Goal: Task Accomplishment & Management: Complete application form

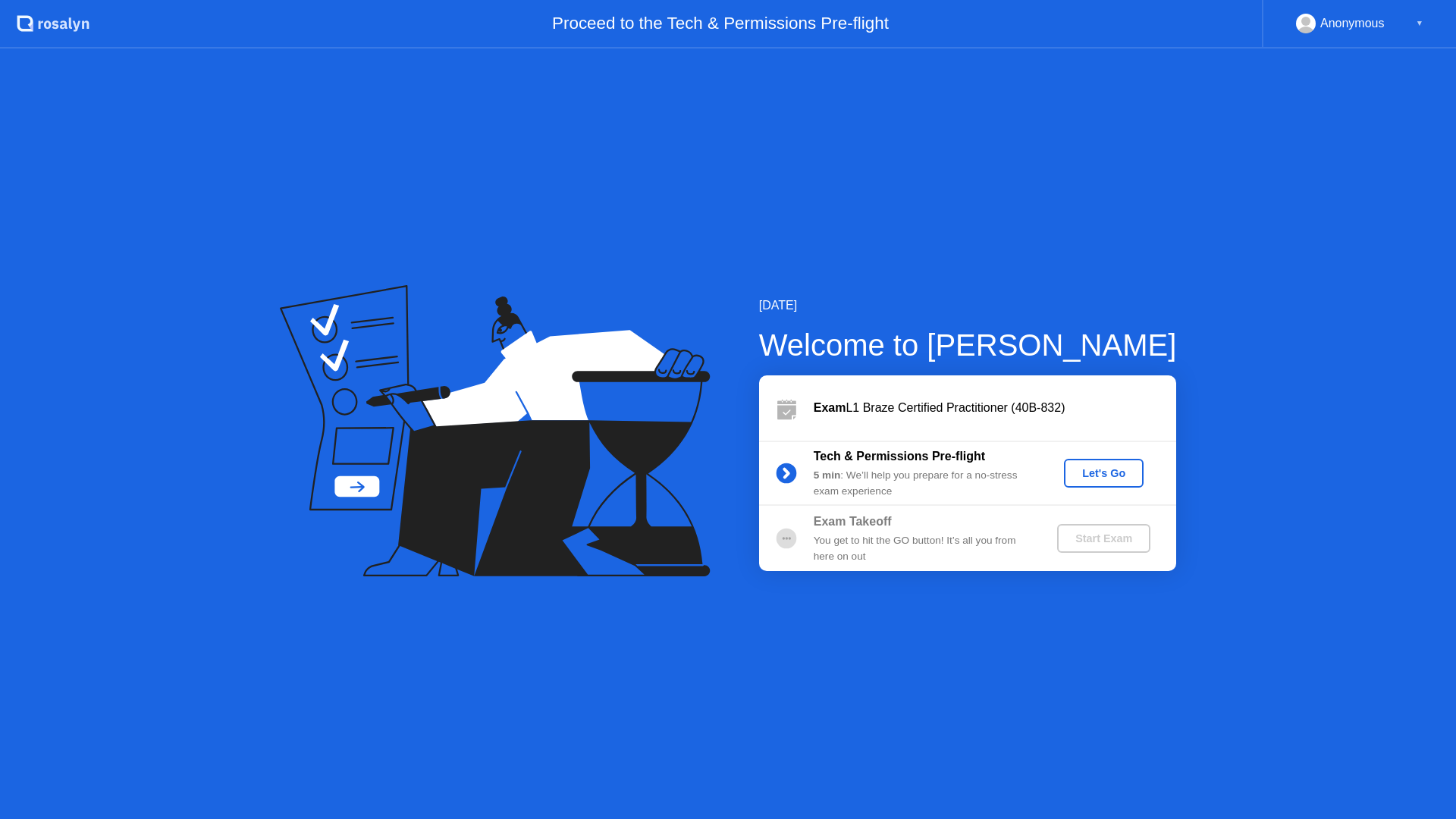
click at [1096, 476] on div "Let's Go" at bounding box center [1103, 474] width 68 height 12
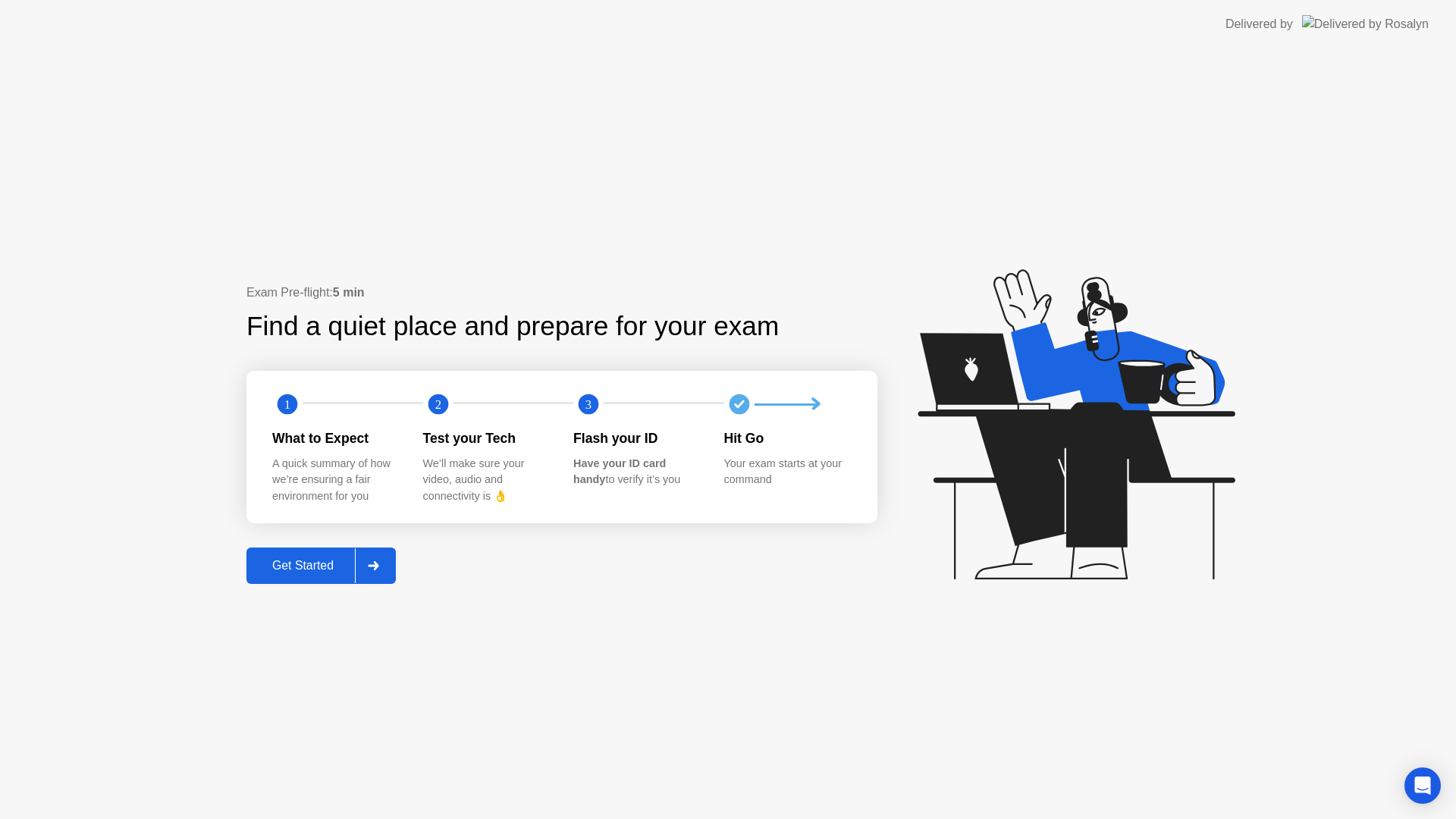
click at [316, 559] on div "Get Started" at bounding box center [303, 565] width 104 height 14
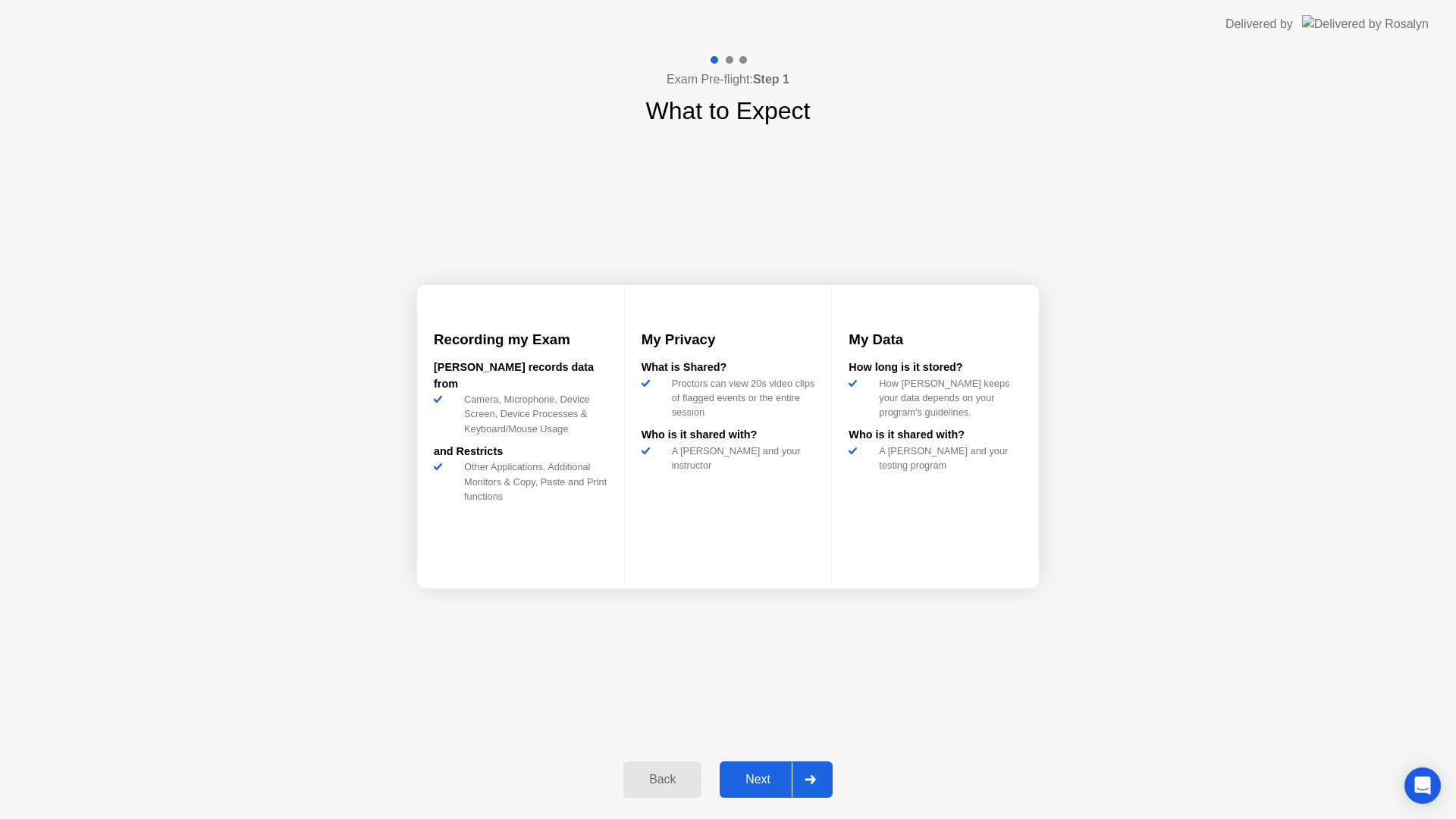
click at [747, 782] on div "Next" at bounding box center [757, 780] width 68 height 14
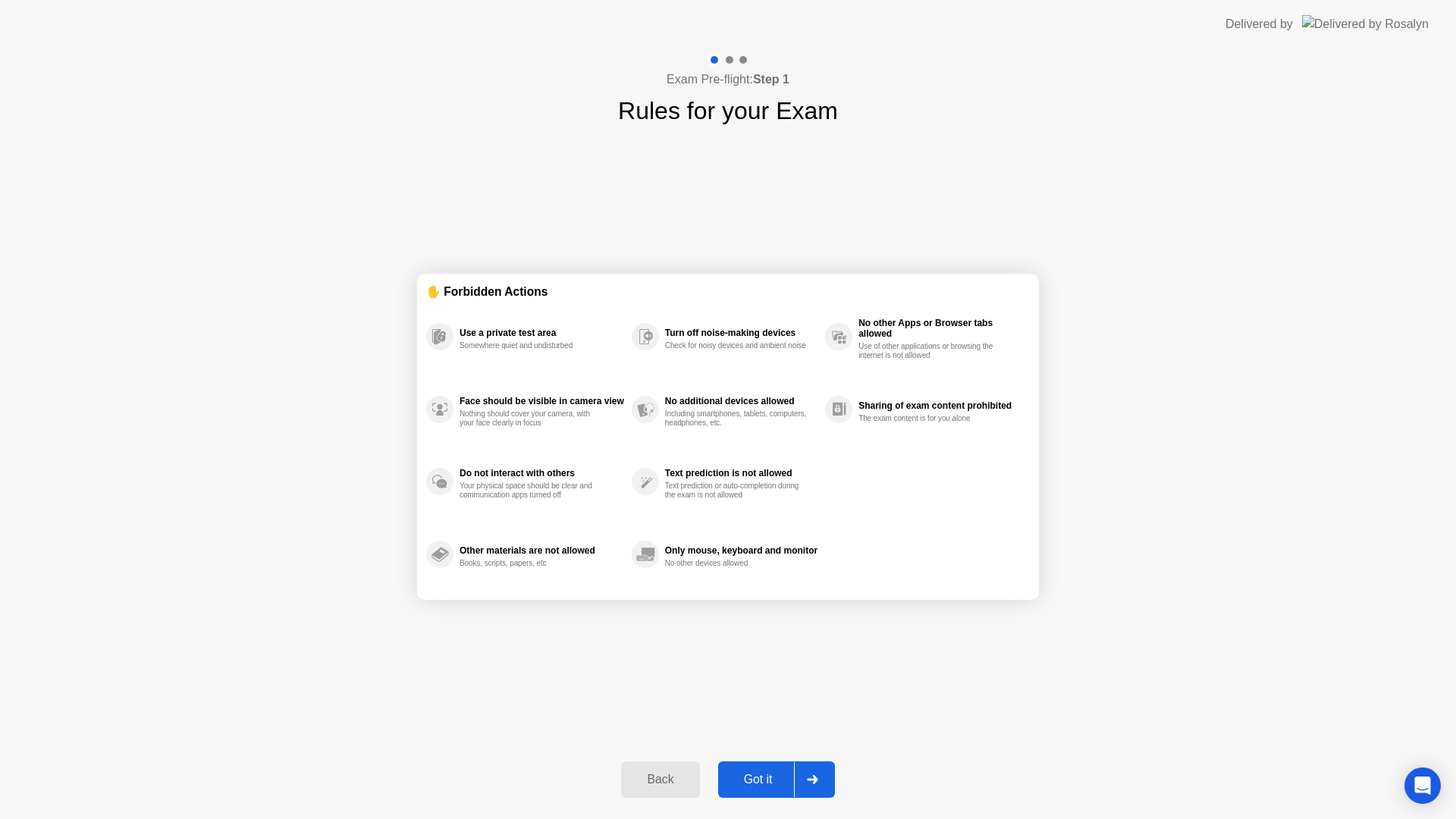
click at [753, 782] on div "Got it" at bounding box center [758, 780] width 71 height 14
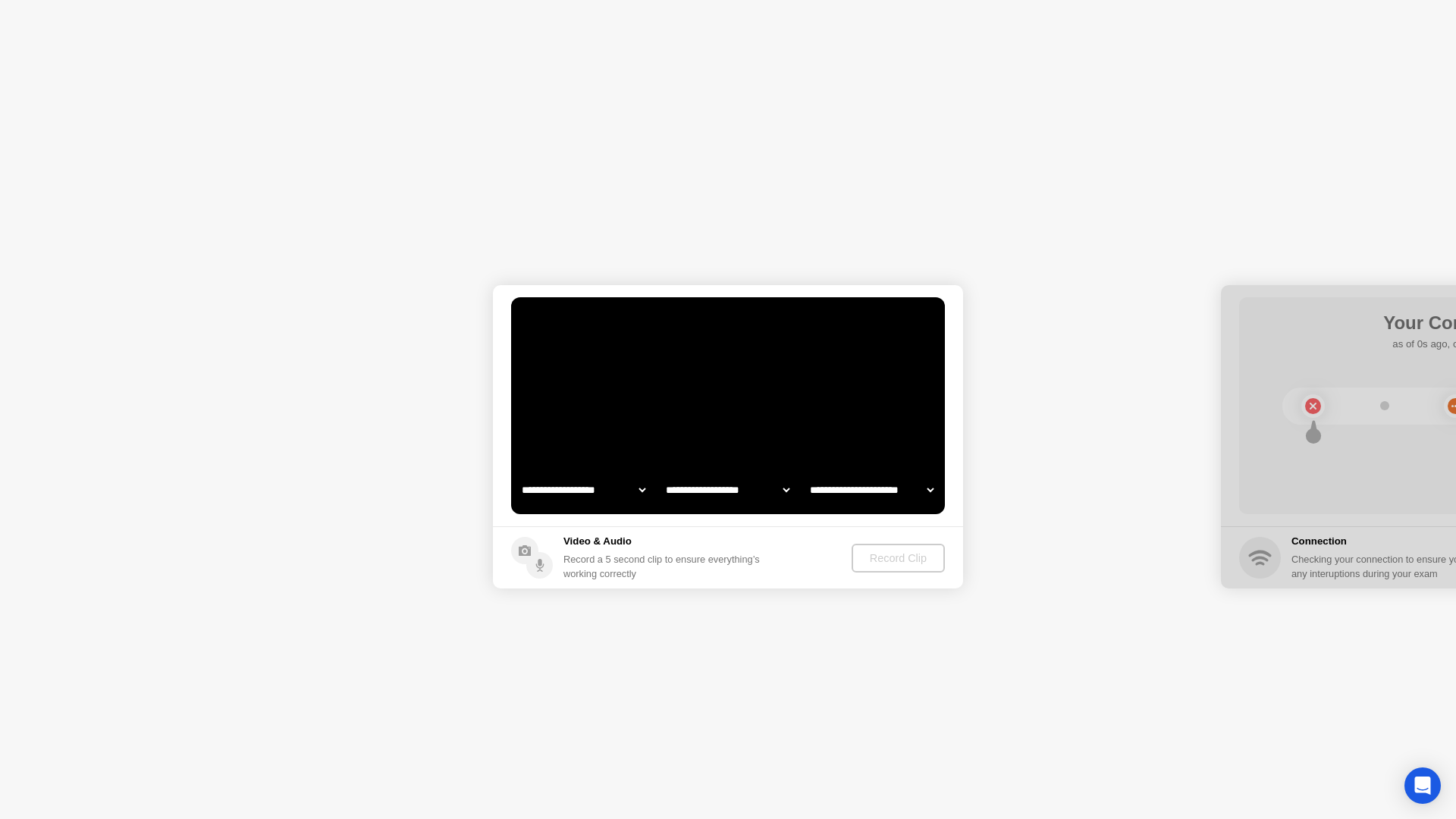
select select "**********"
select select "*******"
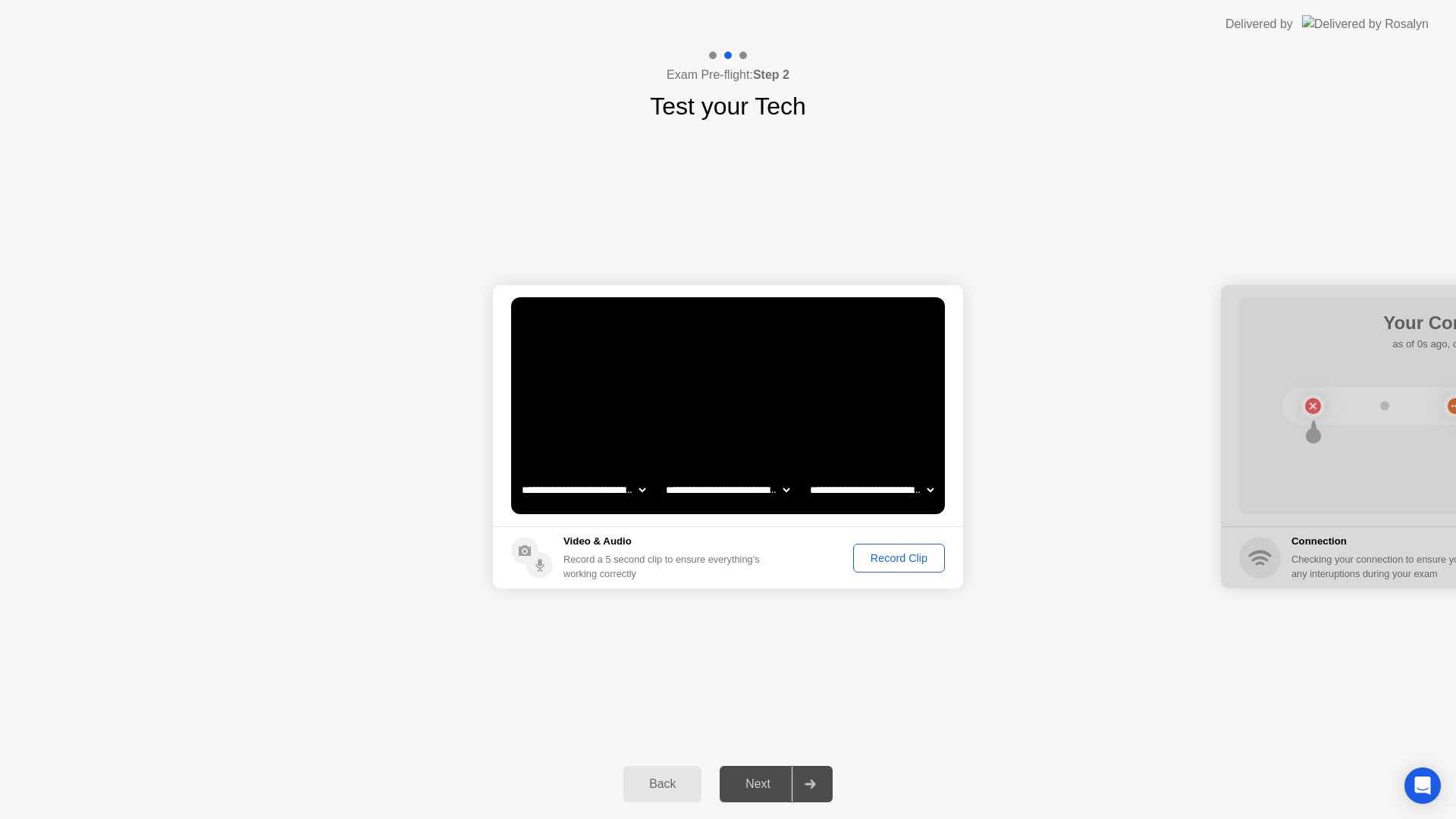
click at [895, 560] on div "Record Clip" at bounding box center [898, 558] width 81 height 12
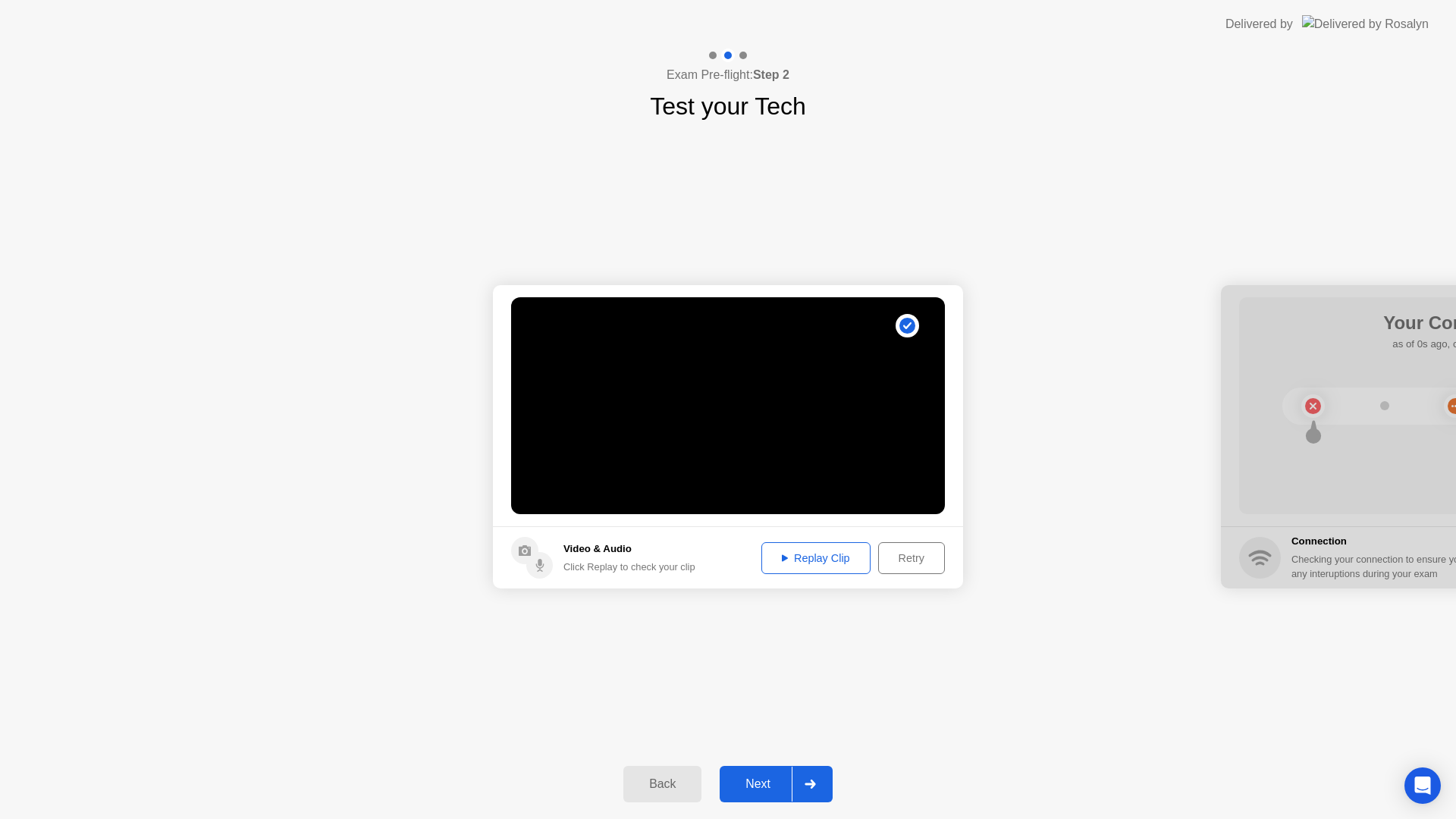
click at [747, 773] on button "Next" at bounding box center [775, 784] width 113 height 36
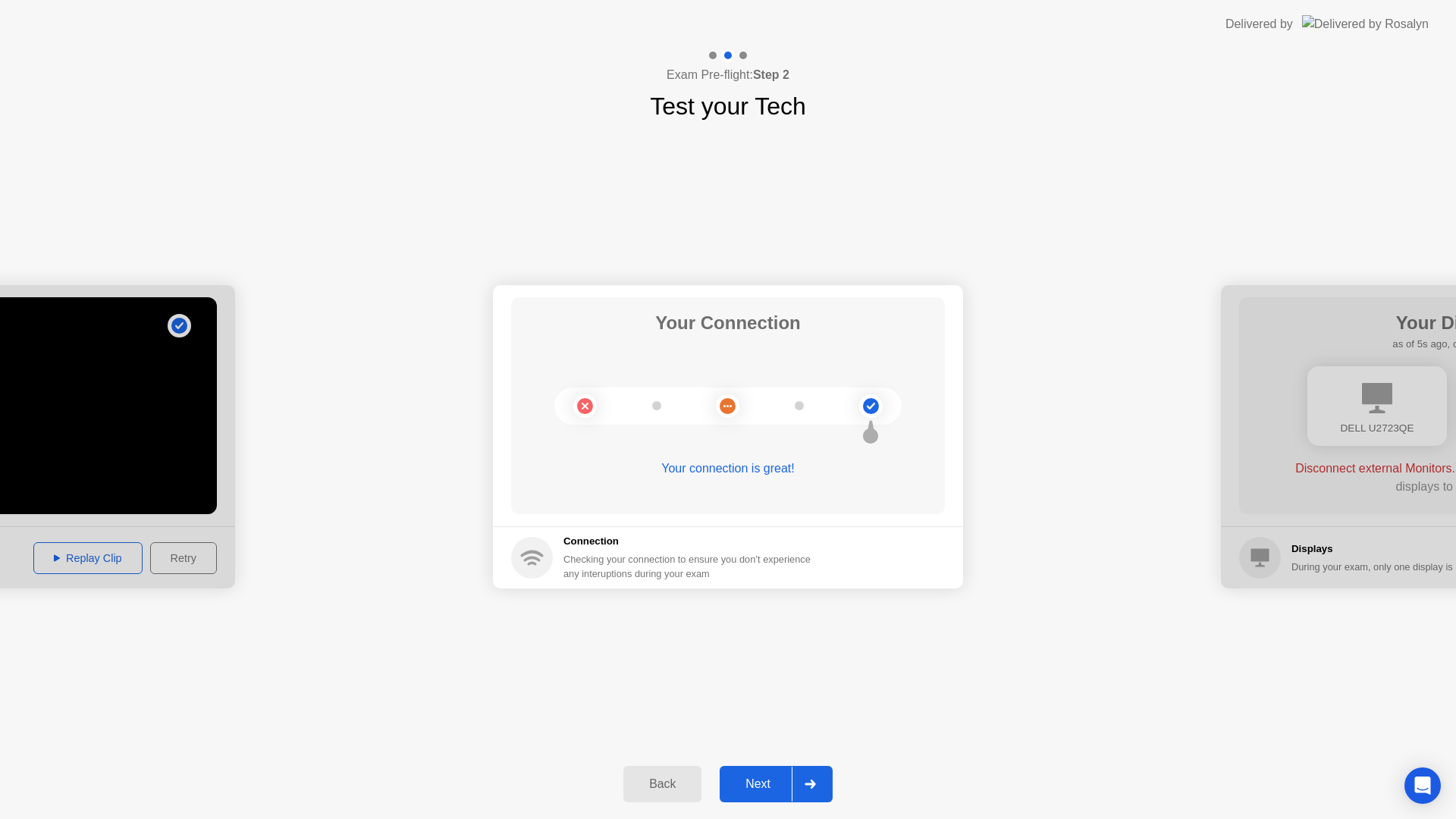
click at [772, 808] on div "Back Next" at bounding box center [728, 784] width 1456 height 70
click at [771, 796] on button "Next" at bounding box center [775, 784] width 113 height 36
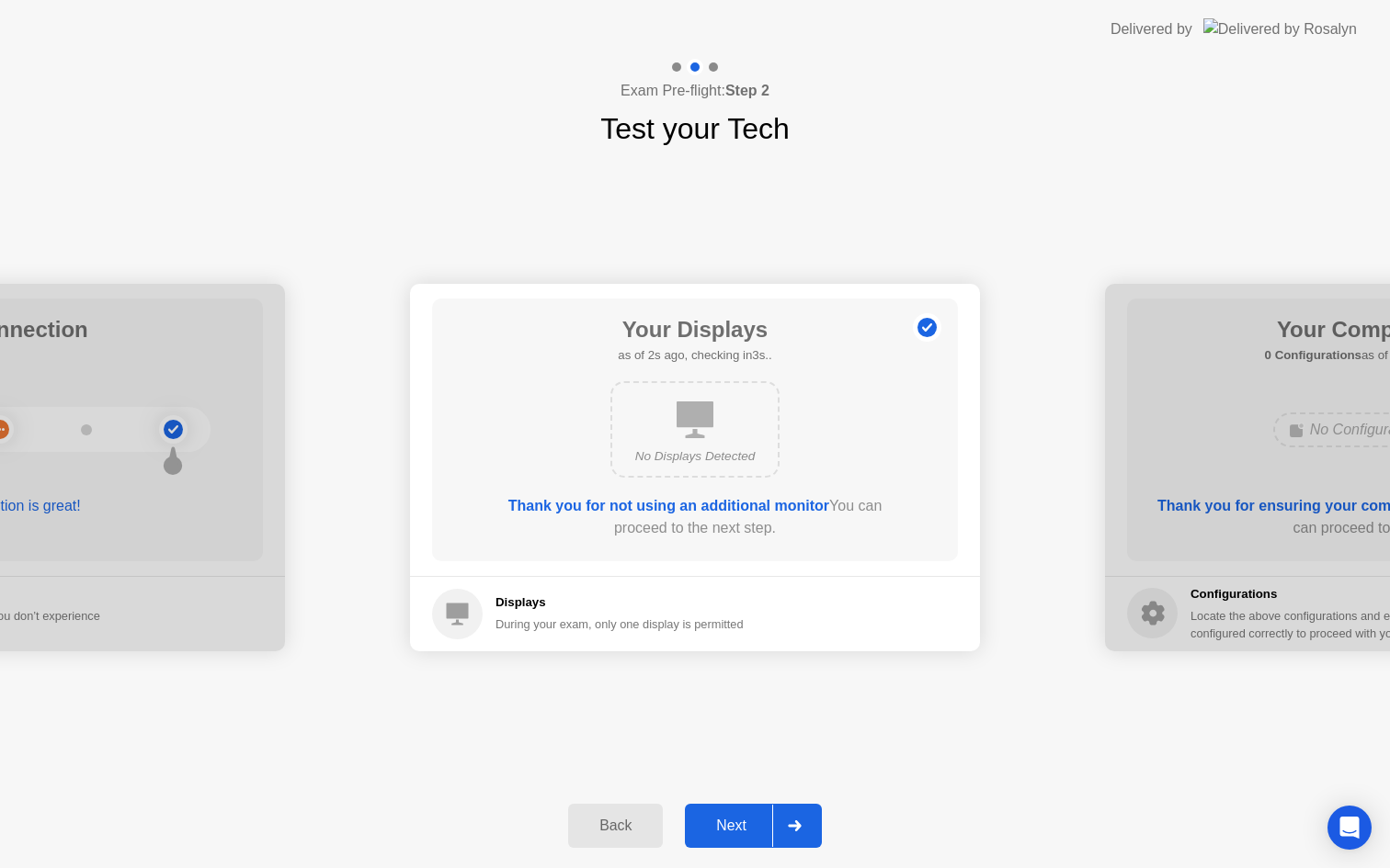
click at [725, 811] on button "Next" at bounding box center [752, 826] width 137 height 44
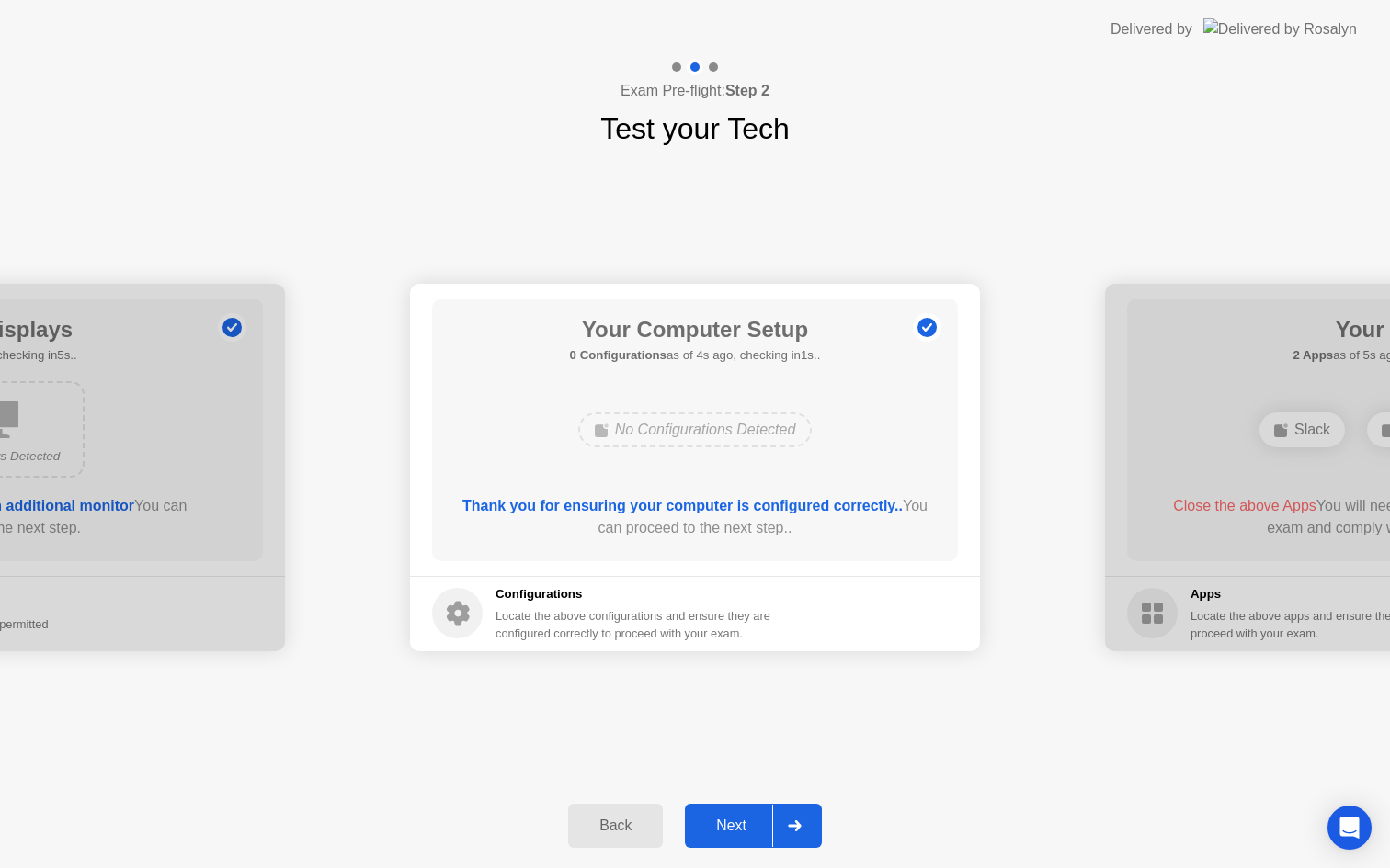
click at [750, 833] on div "Next" at bounding box center [730, 826] width 82 height 17
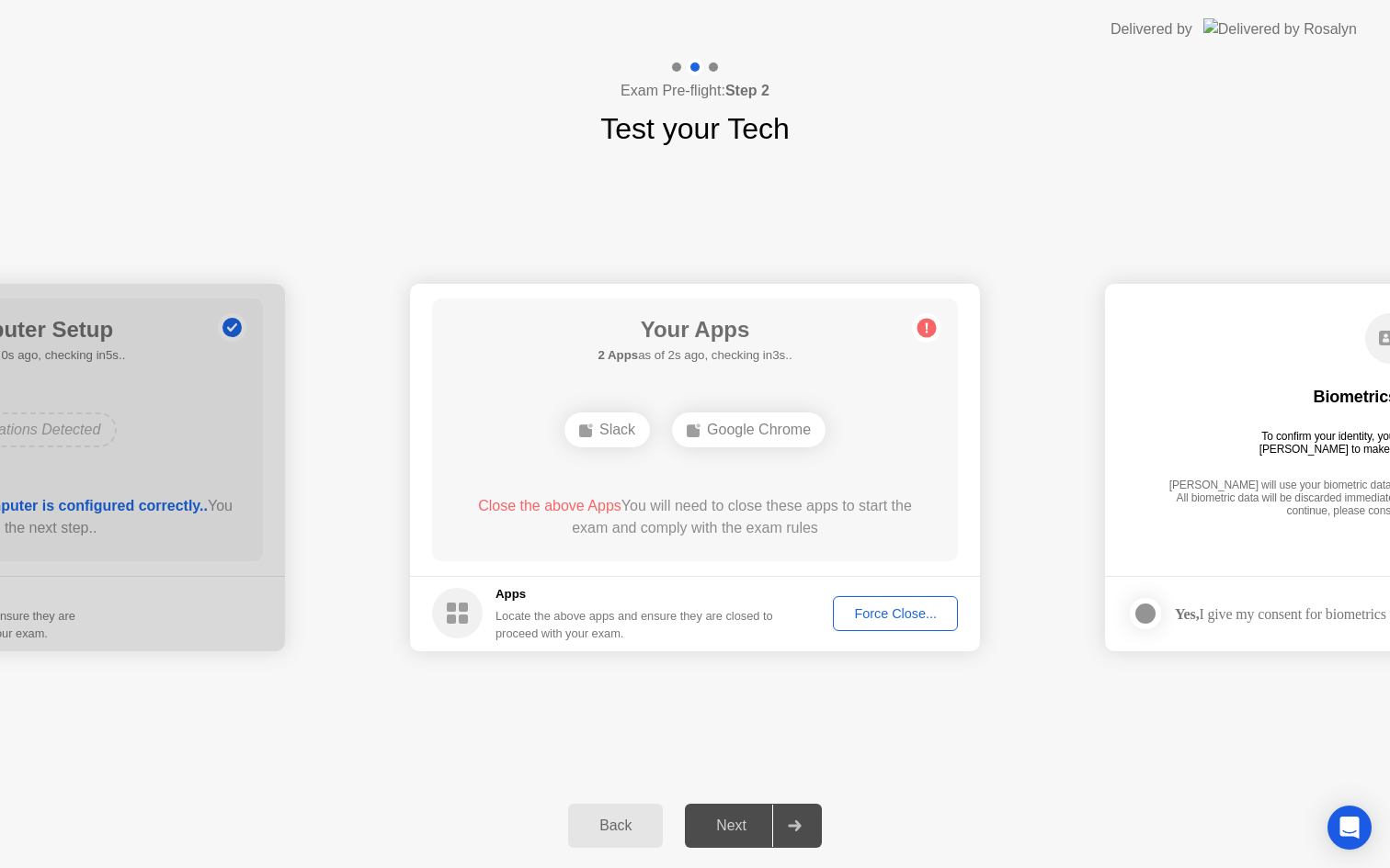
click at [886, 615] on div "Force Close..." at bounding box center [895, 614] width 112 height 15
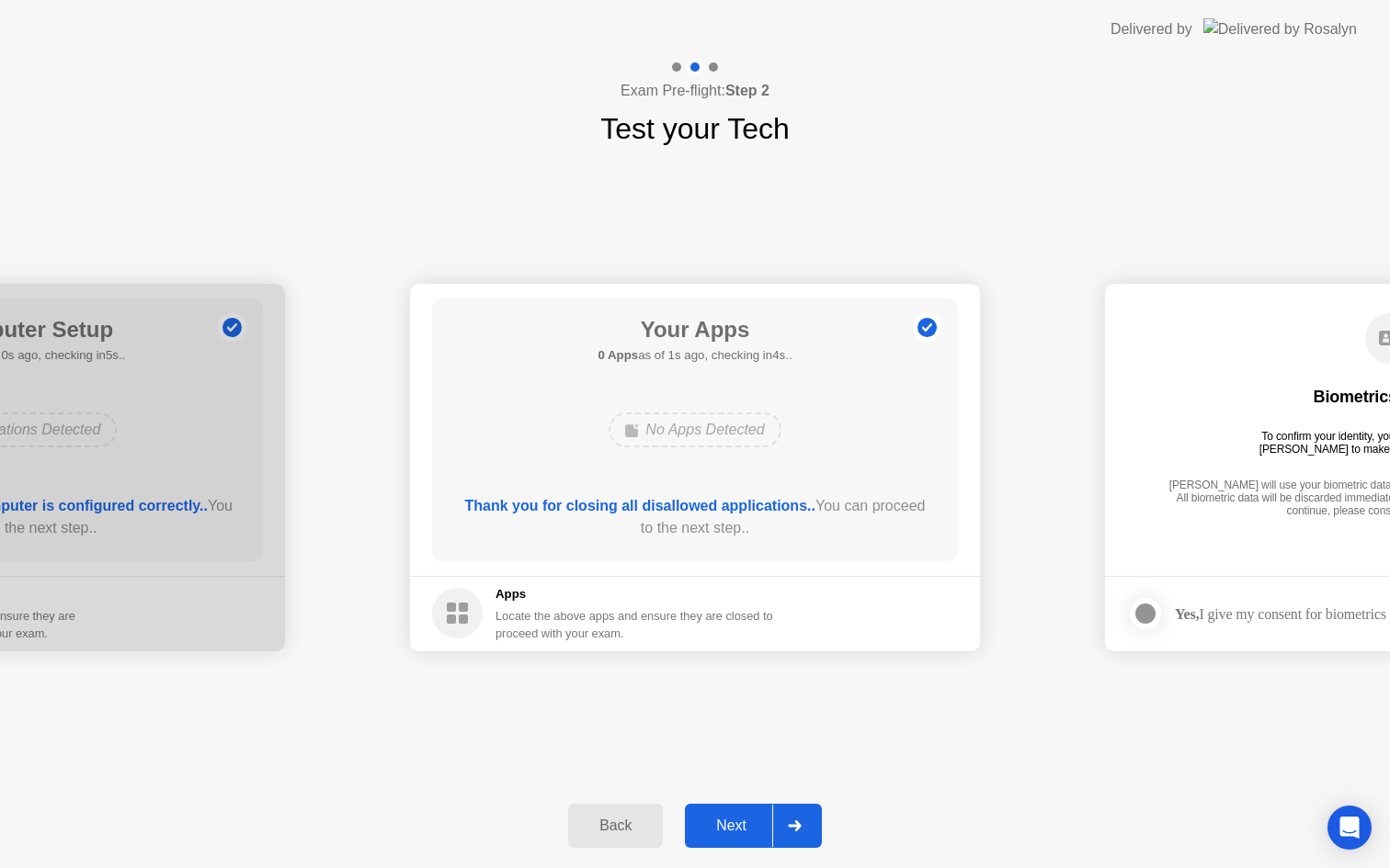
click at [725, 823] on div "Next" at bounding box center [730, 826] width 82 height 17
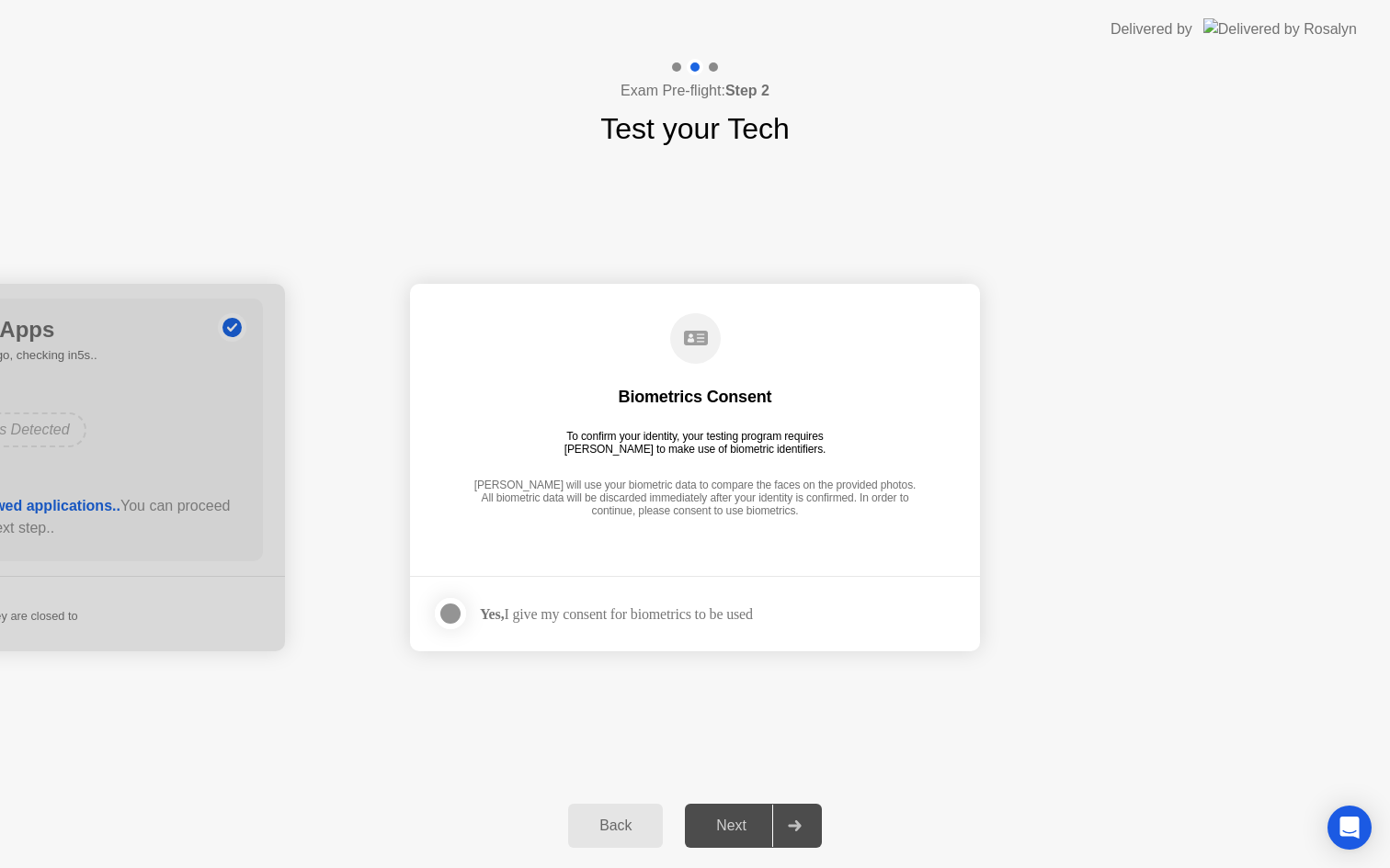
click at [476, 612] on label at bounding box center [456, 614] width 48 height 37
click at [752, 828] on div "Next" at bounding box center [730, 826] width 82 height 17
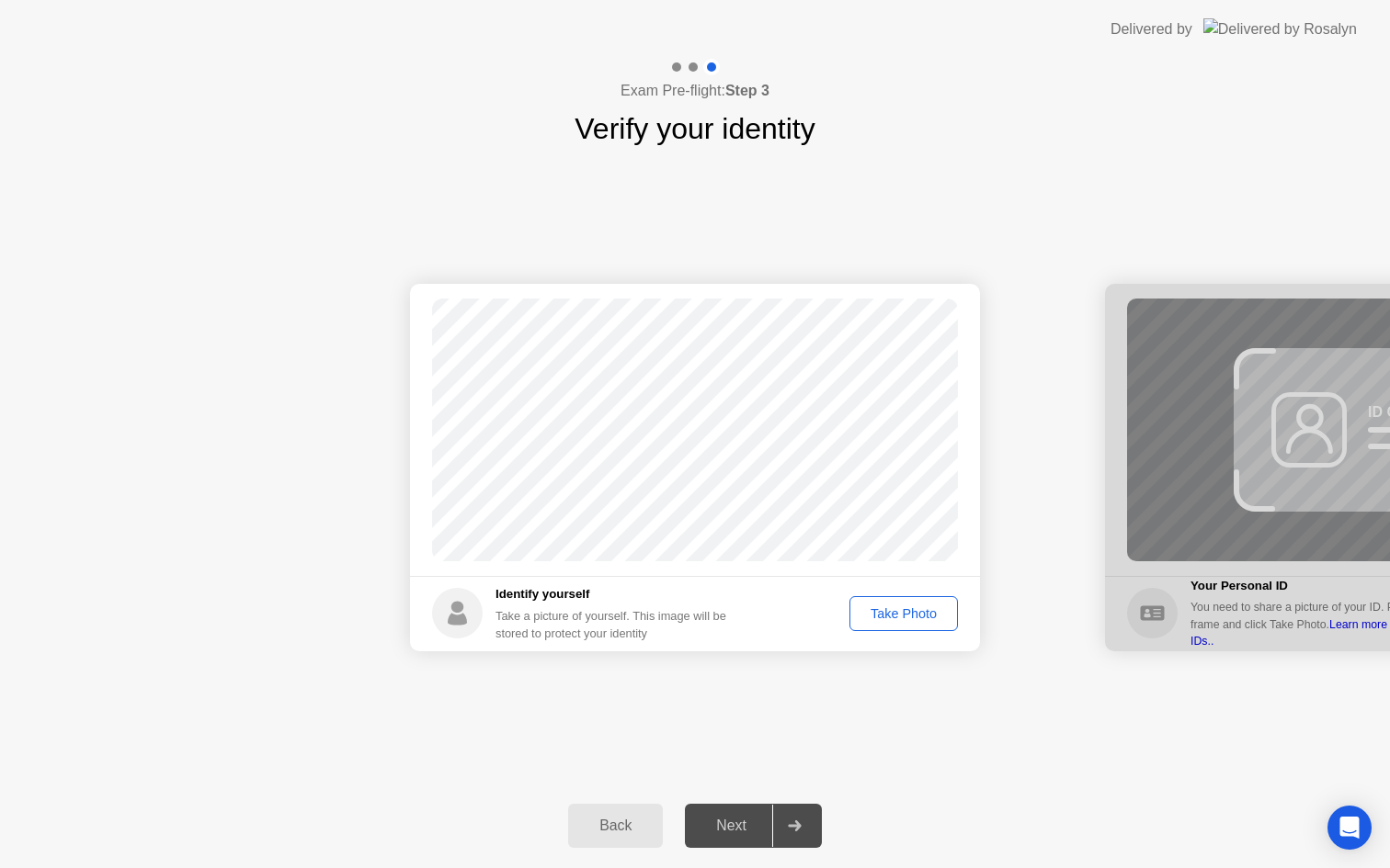
click at [879, 614] on div "Take Photo" at bounding box center [903, 614] width 96 height 15
click at [734, 827] on div "Next" at bounding box center [730, 826] width 82 height 17
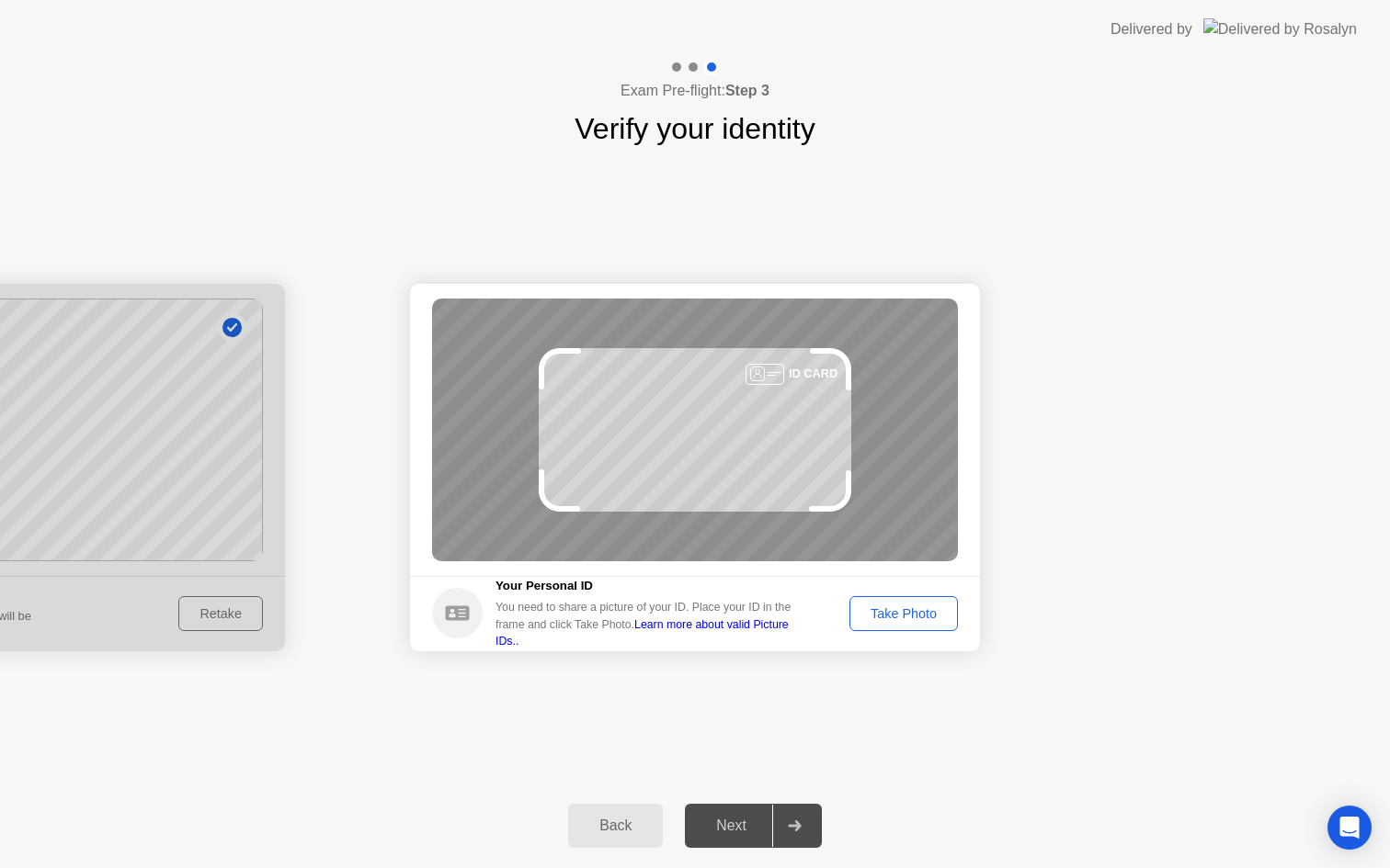
click at [919, 613] on div "Take Photo" at bounding box center [903, 614] width 96 height 15
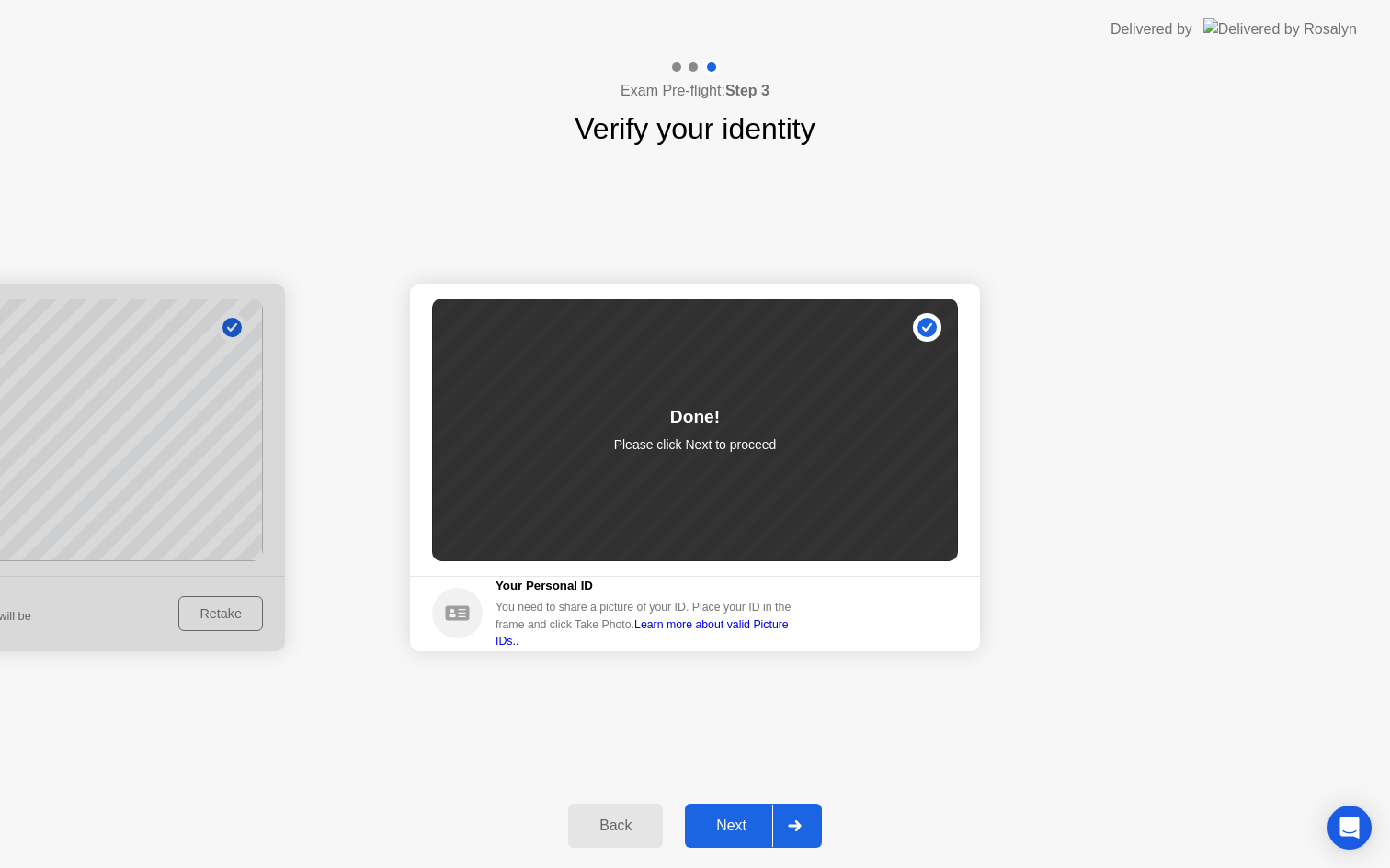
click at [746, 829] on div "Next" at bounding box center [730, 826] width 82 height 17
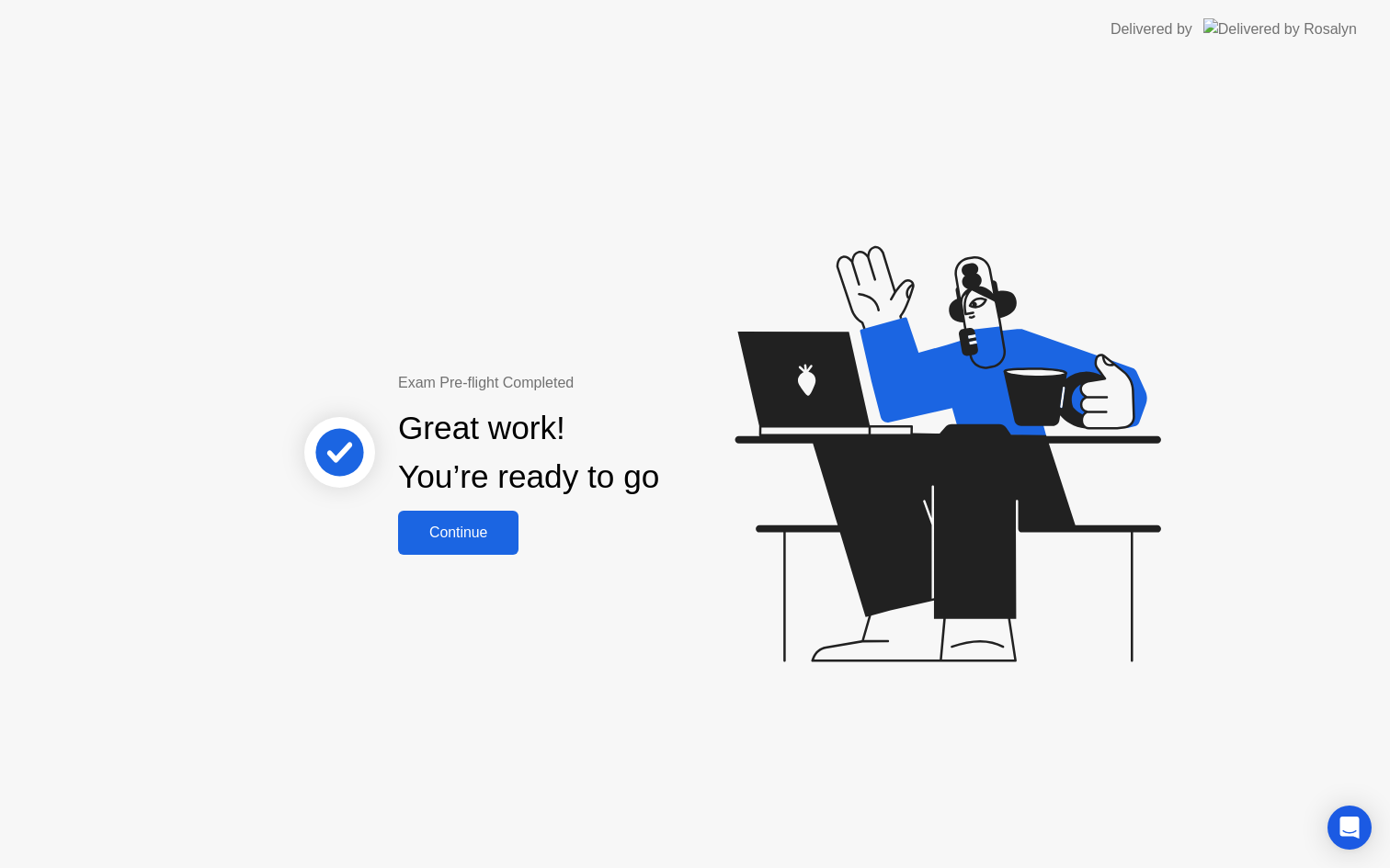
click at [480, 528] on div "Continue" at bounding box center [458, 533] width 109 height 17
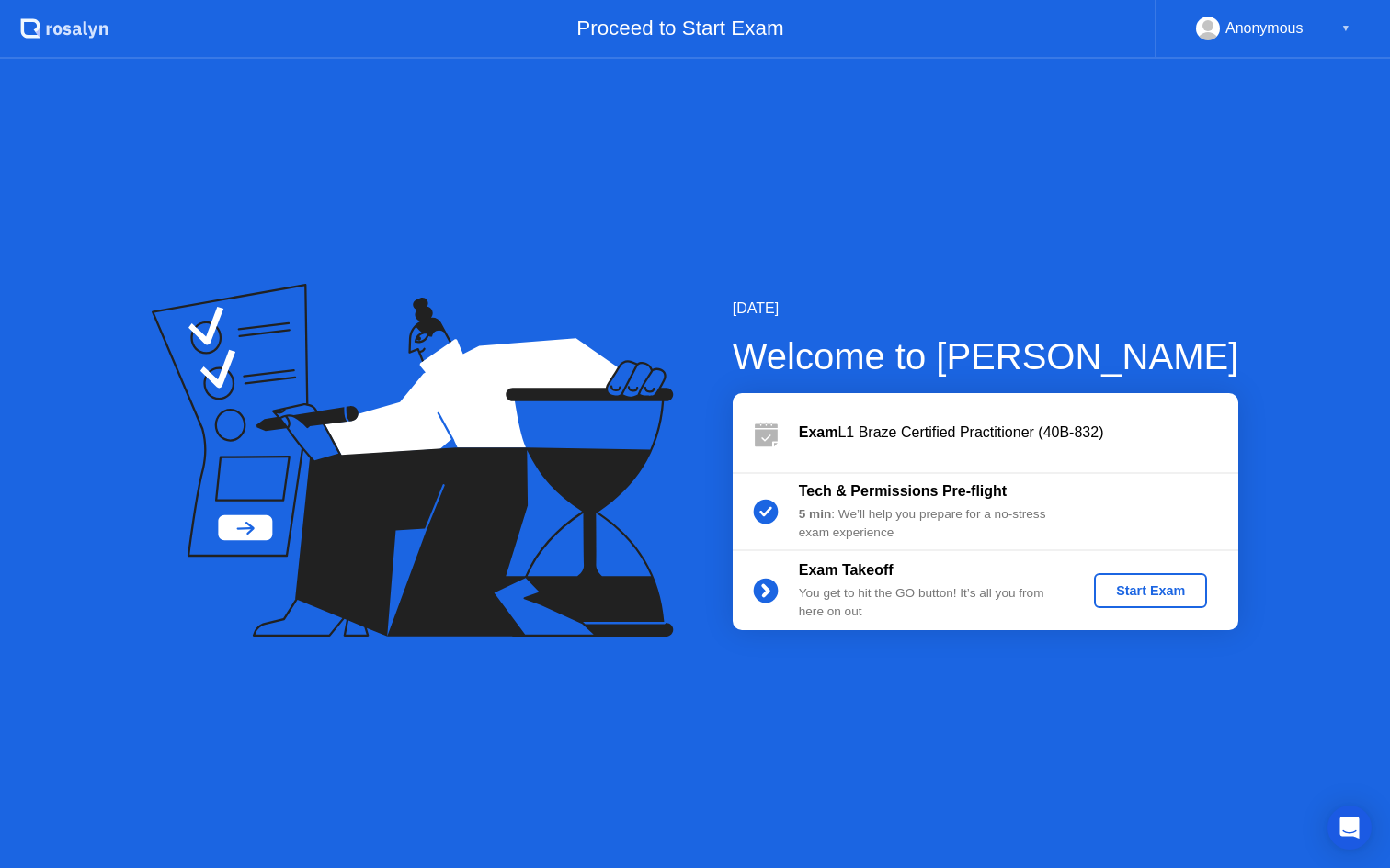
click at [1157, 592] on div "Start Exam" at bounding box center [1150, 591] width 98 height 15
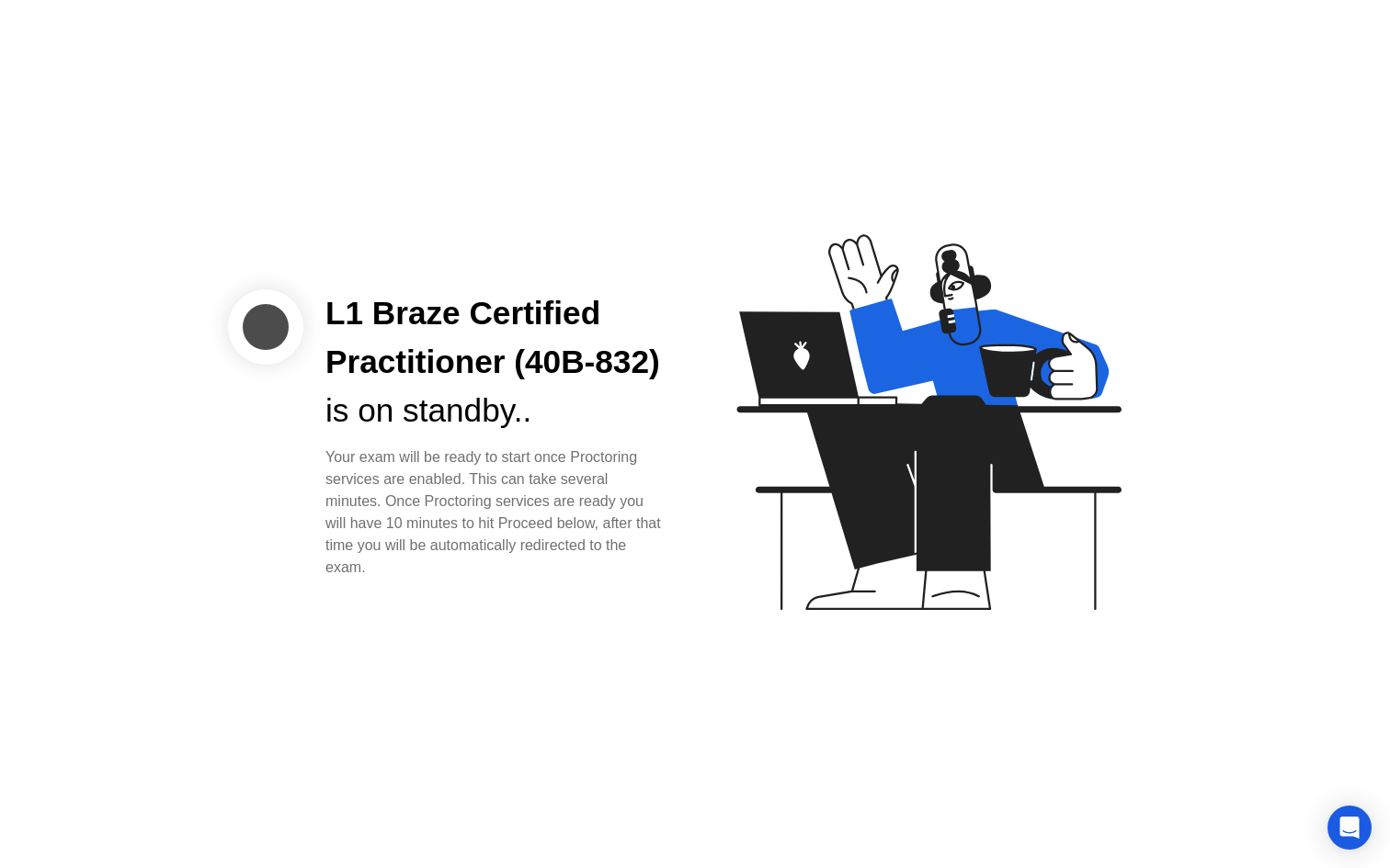
click at [587, 674] on div "L1 Braze Certified Practitioner (40B-832) is on standby.. Your exam will be rea…" at bounding box center [695, 434] width 1390 height 868
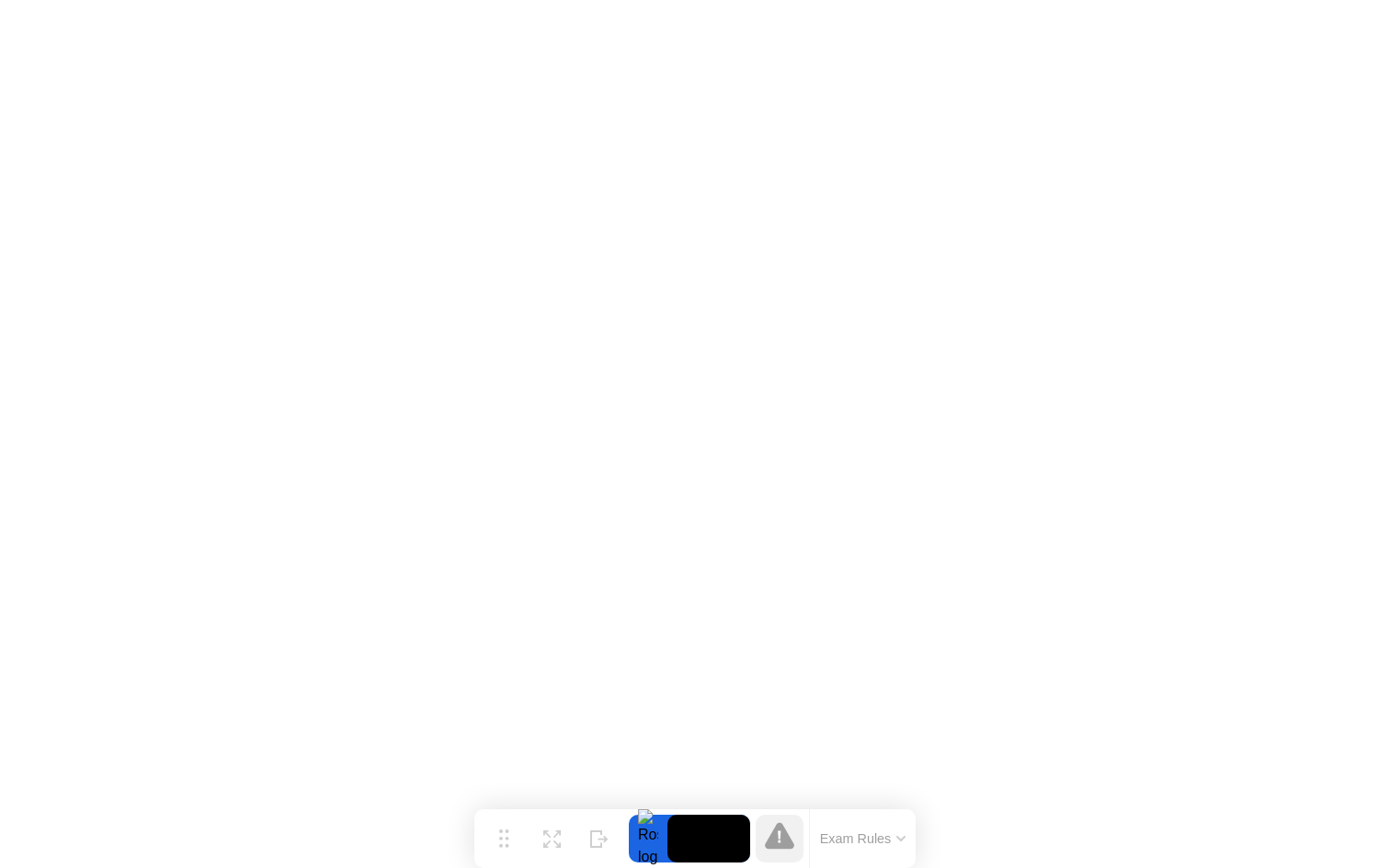
click at [856, 833] on button "Exam Rules" at bounding box center [863, 839] width 98 height 17
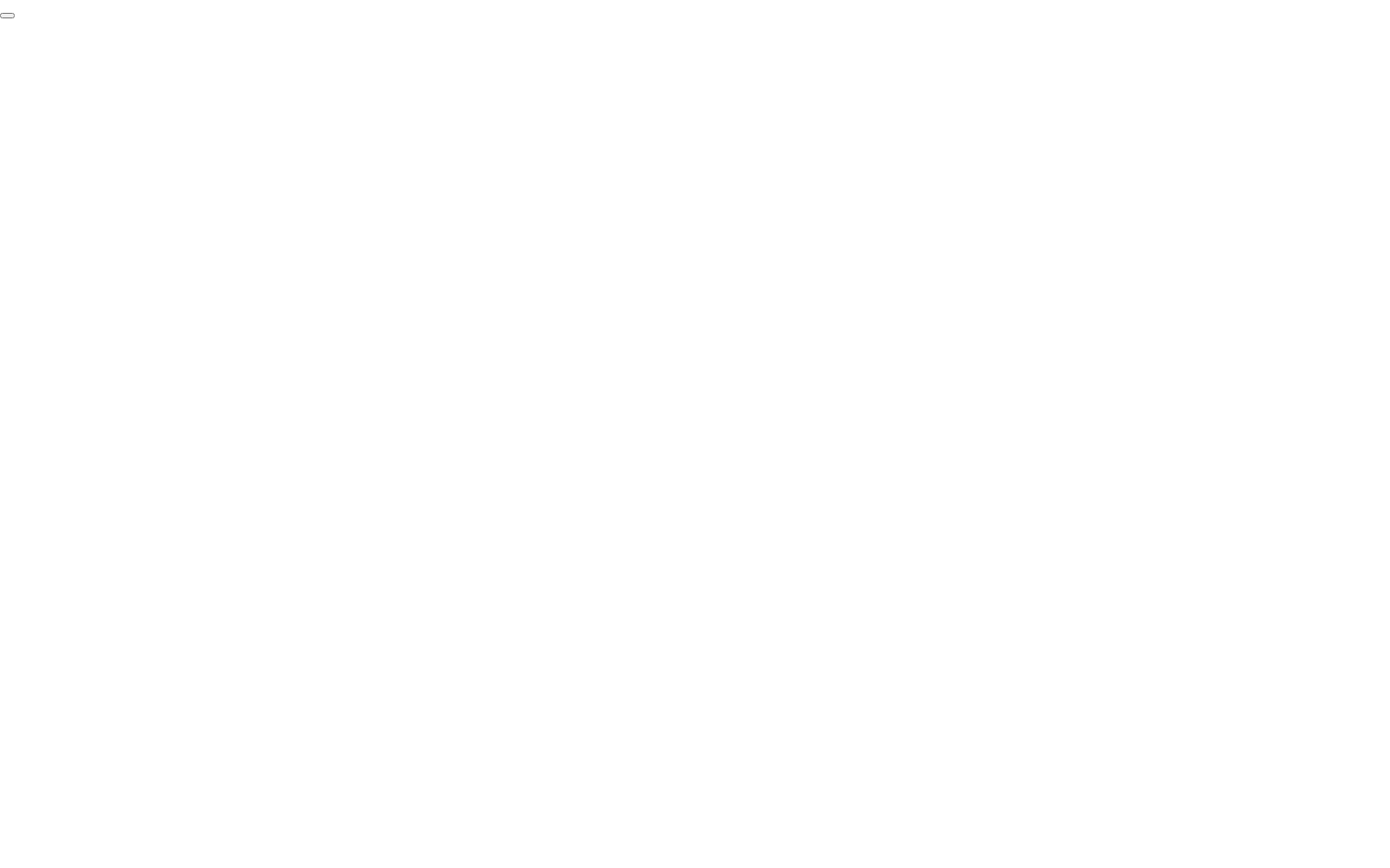
click at [15, 18] on button "End Proctoring Session" at bounding box center [7, 16] width 15 height 6
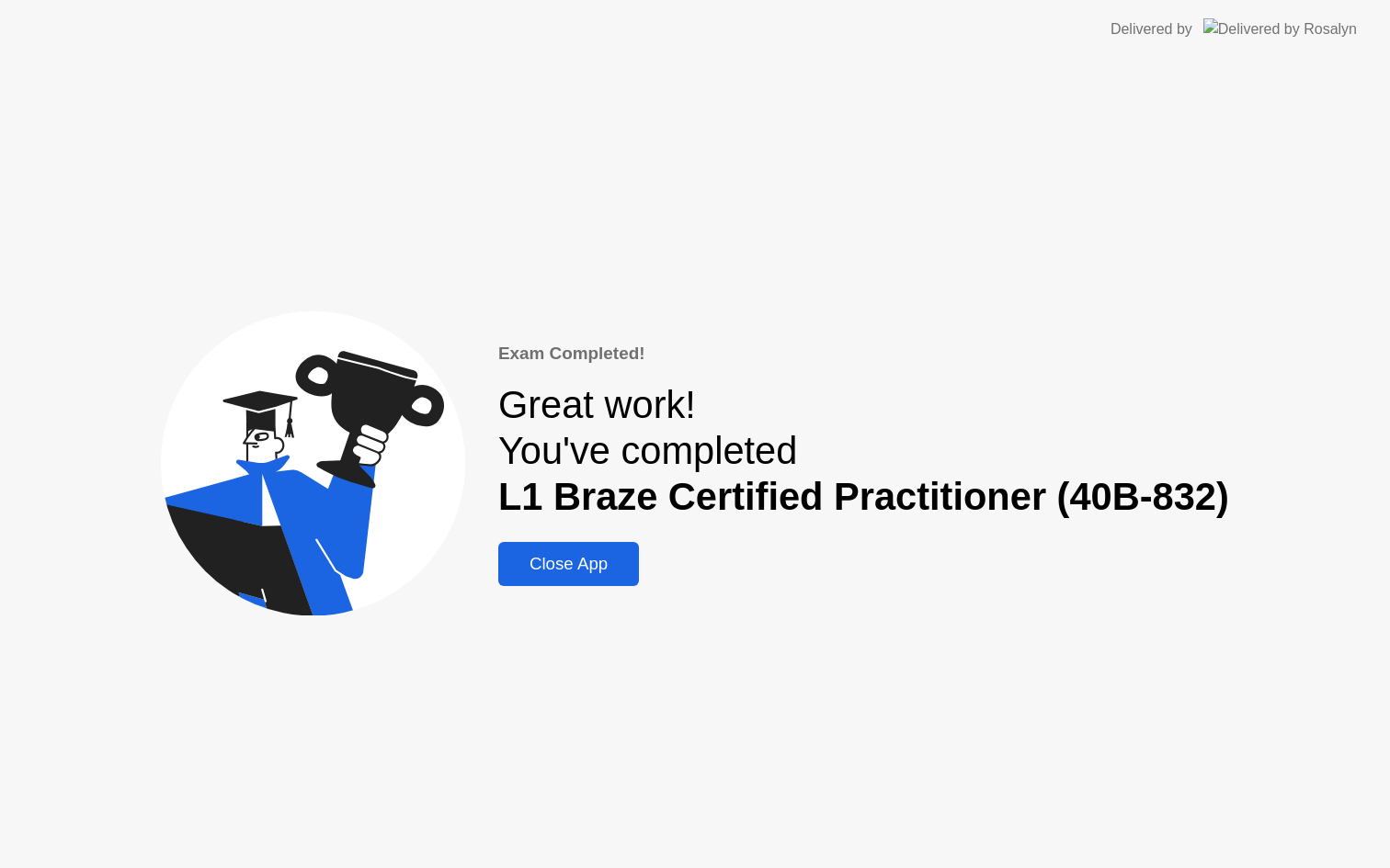
click at [579, 544] on button "Close App" at bounding box center [569, 565] width 141 height 44
